Goal: Navigation & Orientation: Find specific page/section

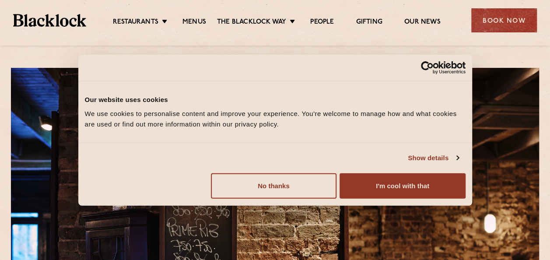
click at [350, 147] on div "Consent Selection Necessary Preferences Statistics Marketing Show details" at bounding box center [275, 155] width 394 height 24
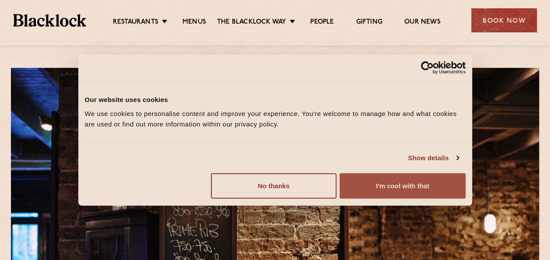
click at [370, 180] on button "I'm cool with that" at bounding box center [403, 185] width 126 height 25
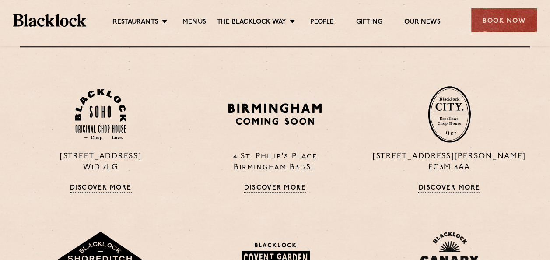
scroll to position [378, 0]
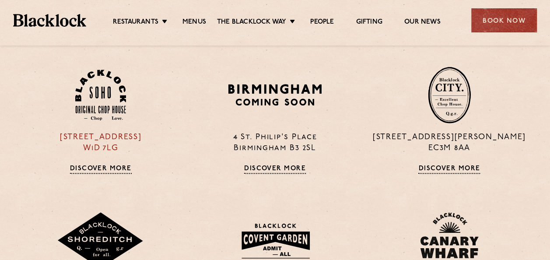
drag, startPoint x: 41, startPoint y: 116, endPoint x: 165, endPoint y: 141, distance: 126.3
click at [165, 141] on div "24 Great Windmill Street W1D 7LG Discover More" at bounding box center [101, 120] width 174 height 107
click at [170, 156] on div "24 Great Windmill Street W1D 7LG Discover More" at bounding box center [101, 120] width 174 height 107
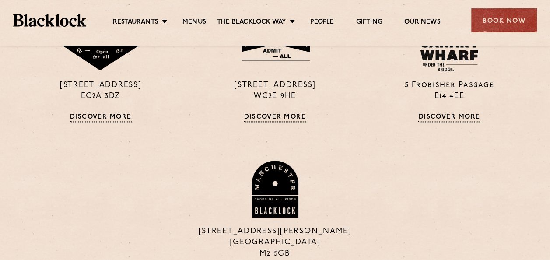
scroll to position [577, 0]
